Goal: Information Seeking & Learning: Learn about a topic

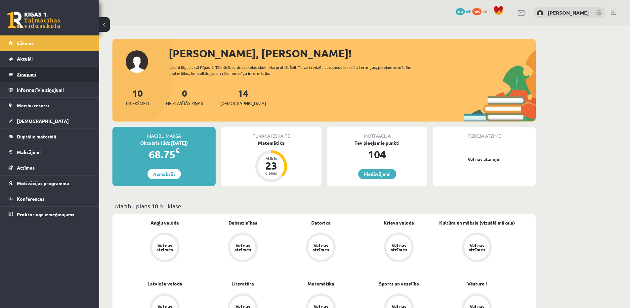
click at [35, 72] on legend "Ziņojumi 0" at bounding box center [54, 74] width 74 height 15
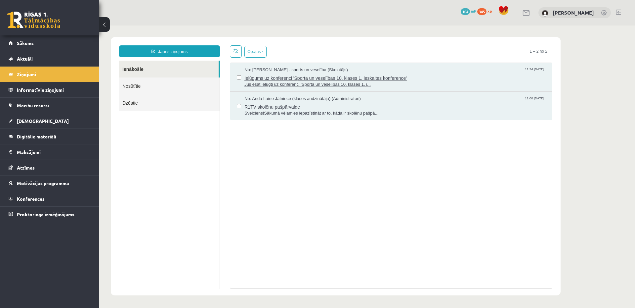
click at [309, 83] on span "Jūs esat ielūgti uz konferenci 'Sporta un veselības 10. klases 1. i..." at bounding box center [395, 84] width 301 height 6
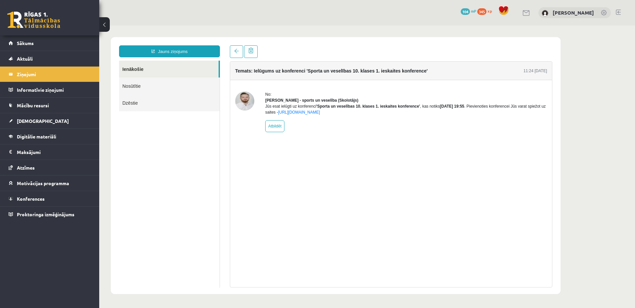
drag, startPoint x: 371, startPoint y: 116, endPoint x: 283, endPoint y: 111, distance: 88.5
click at [283, 111] on div "Jūs esat ielūgti uz konferenci 'Sporta un veselības 10. klases 1. ieskaites kon…" at bounding box center [406, 109] width 282 height 12
click at [324, 150] on div "Temats: Ielūgums uz konferenci 'Sporta un veselības 10. klases 1. ieskaites kon…" at bounding box center [391, 174] width 323 height 226
click at [63, 110] on link "Mācību resursi" at bounding box center [50, 105] width 82 height 15
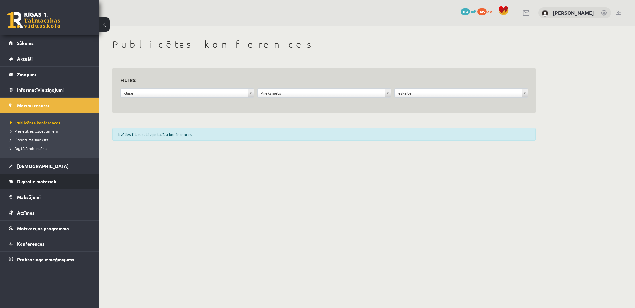
click at [32, 181] on span "Digitālie materiāli" at bounding box center [36, 181] width 39 height 6
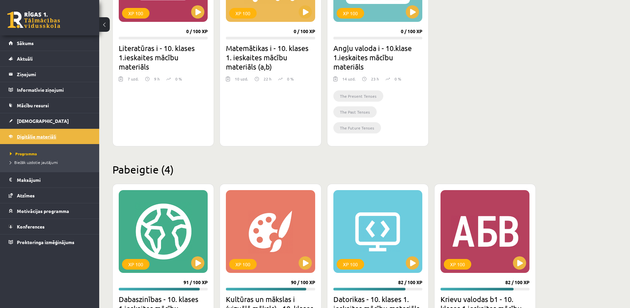
scroll to position [40, 0]
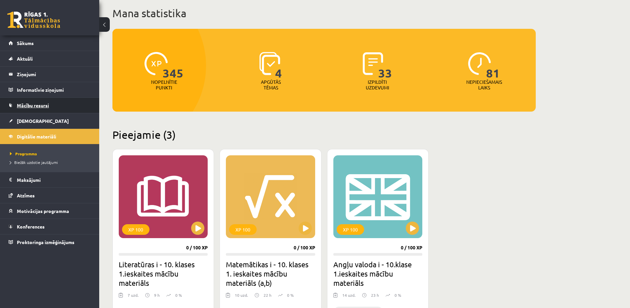
click at [24, 104] on span "Mācību resursi" at bounding box center [33, 105] width 32 height 6
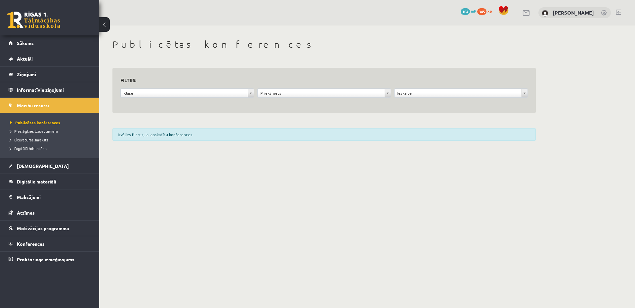
click at [247, 87] on form "**********" at bounding box center [324, 90] width 408 height 29
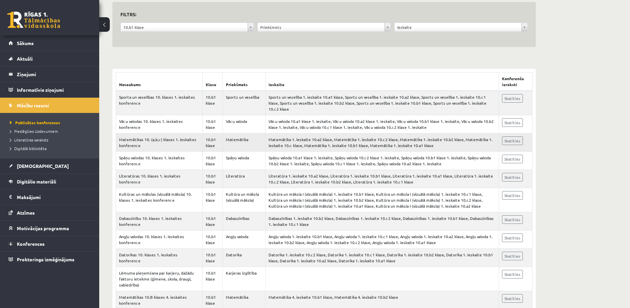
scroll to position [79, 0]
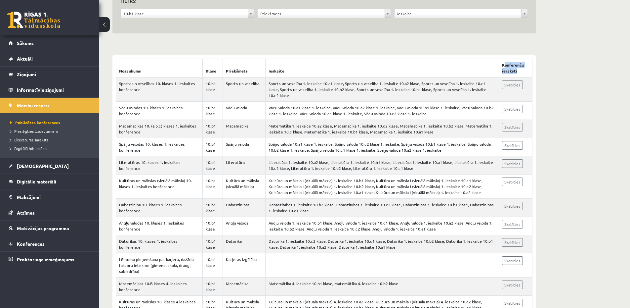
drag, startPoint x: 519, startPoint y: 72, endPoint x: 502, endPoint y: 65, distance: 19.0
click at [502, 65] on th "Konferenču ieraksti" at bounding box center [515, 68] width 33 height 19
click at [510, 83] on link "Skatīties" at bounding box center [512, 84] width 21 height 9
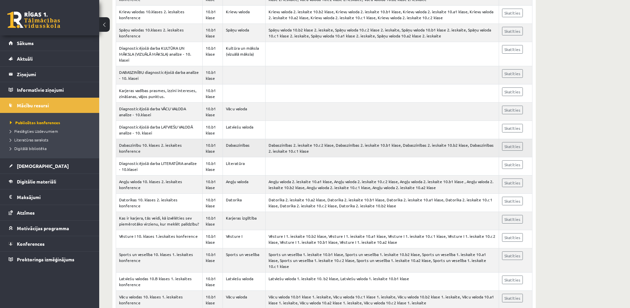
scroll to position [1112, 0]
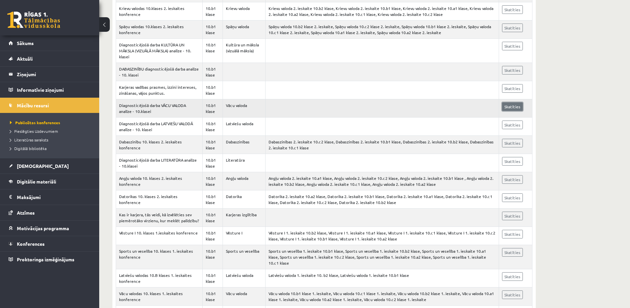
click at [513, 102] on link "Skatīties" at bounding box center [512, 106] width 21 height 9
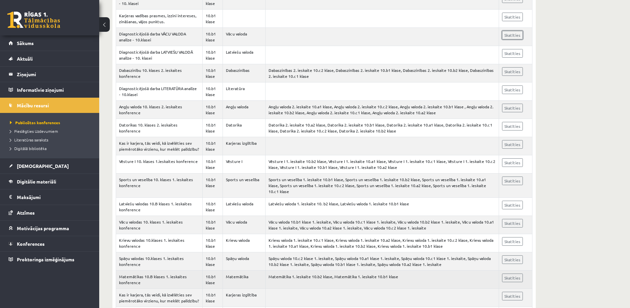
scroll to position [1191, 0]
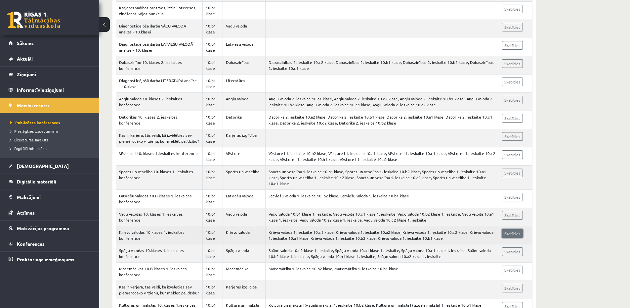
click at [514, 229] on link "Skatīties" at bounding box center [512, 233] width 21 height 9
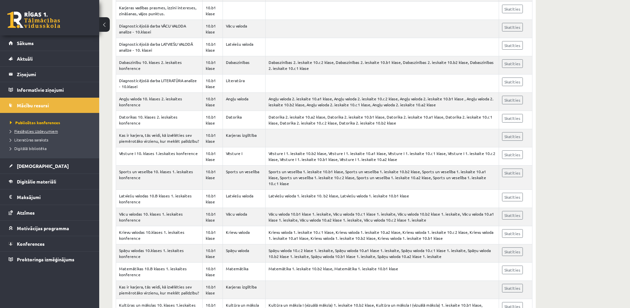
click at [51, 133] on link "Pieslēgties Uzdevumiem" at bounding box center [51, 131] width 83 height 6
click at [32, 48] on link "Sākums" at bounding box center [50, 42] width 82 height 15
